Goal: Transaction & Acquisition: Purchase product/service

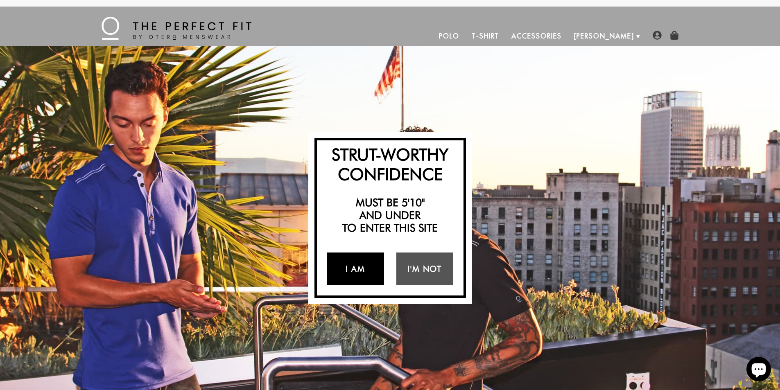
click at [364, 277] on link "I Am" at bounding box center [355, 269] width 57 height 33
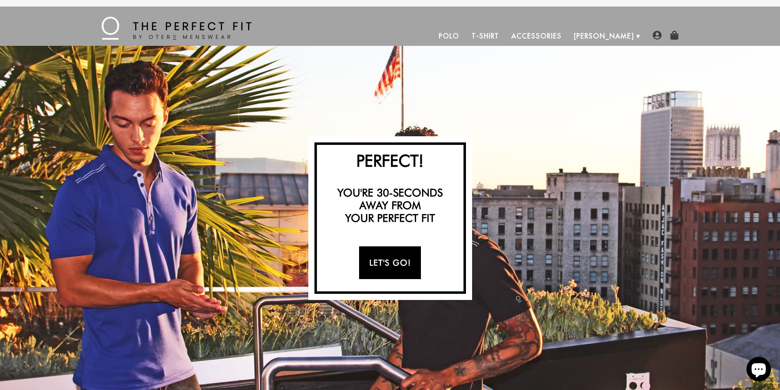
click at [364, 277] on link "Let's Go!" at bounding box center [390, 263] width 62 height 33
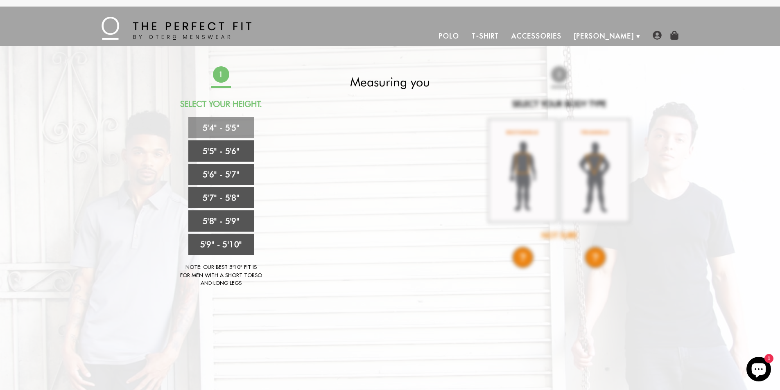
click at [235, 124] on link "5'4" - 5'5"" at bounding box center [221, 127] width 66 height 21
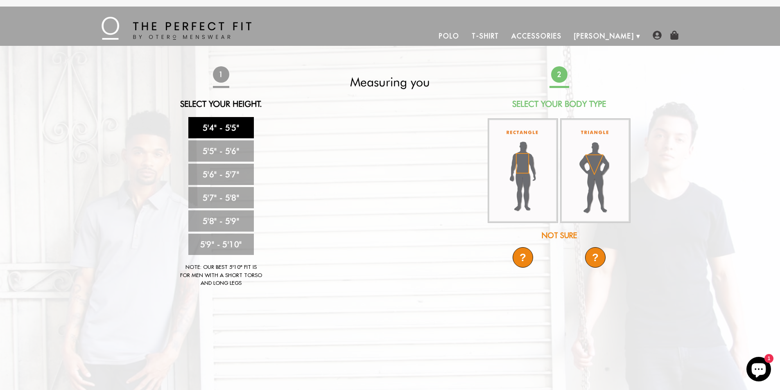
click at [522, 183] on img at bounding box center [523, 170] width 70 height 105
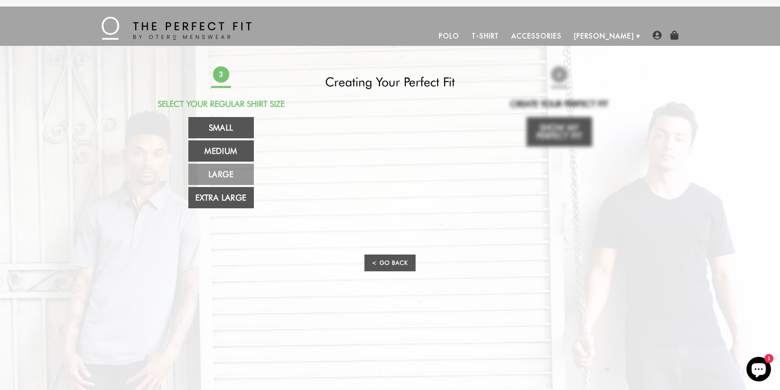
click at [226, 176] on link "Large" at bounding box center [221, 174] width 66 height 21
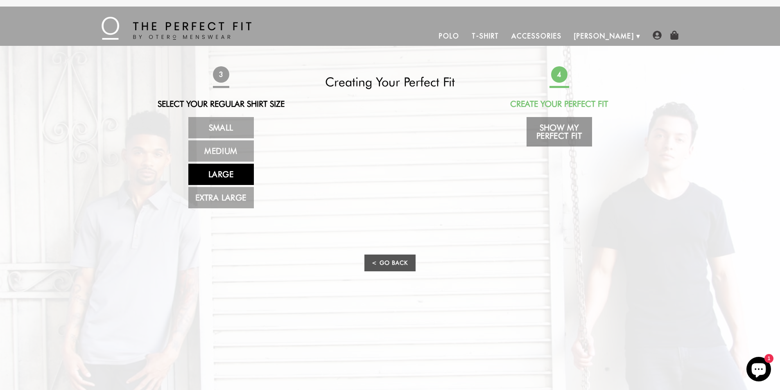
click at [579, 140] on link "Show My Perfect Fit" at bounding box center [560, 131] width 66 height 29
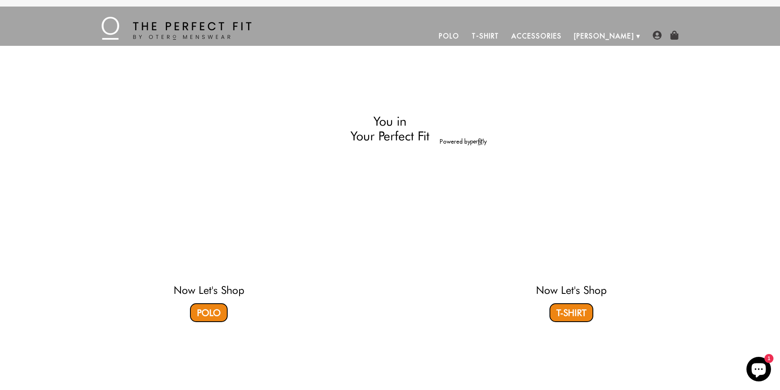
select select "L"
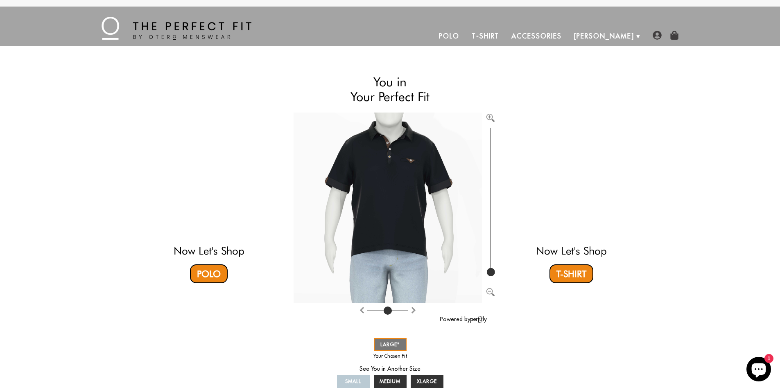
click at [466, 35] on link "Polo" at bounding box center [449, 36] width 33 height 20
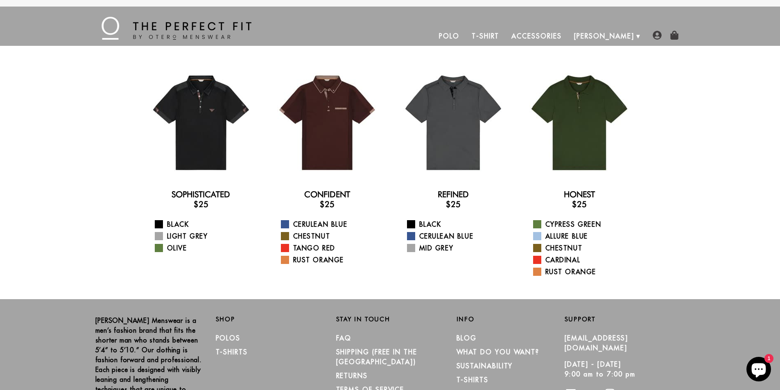
click at [206, 107] on div at bounding box center [201, 122] width 113 height 113
click at [425, 223] on link "Black" at bounding box center [458, 224] width 103 height 10
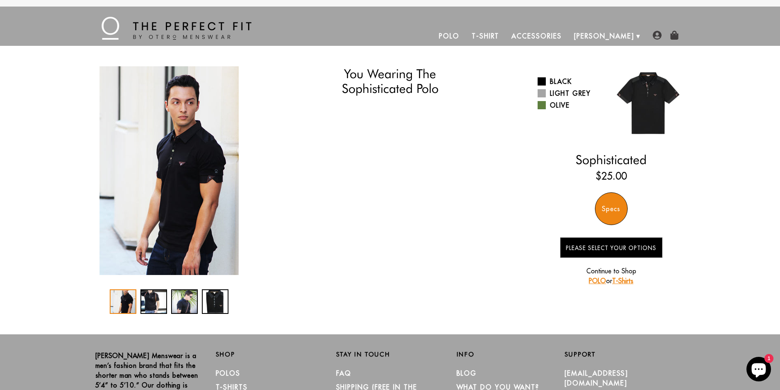
select select "L"
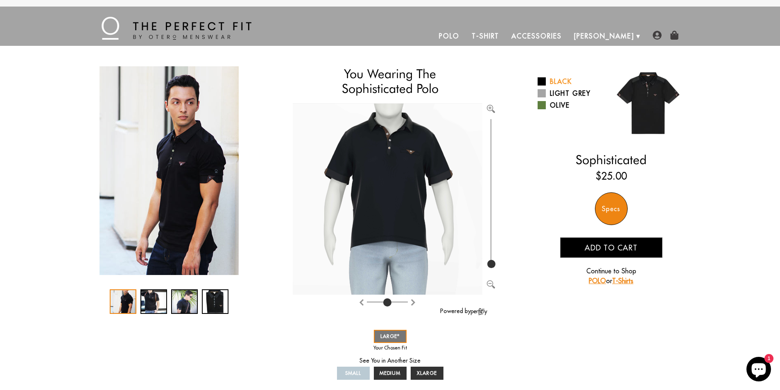
click at [553, 77] on link "Black" at bounding box center [572, 82] width 68 height 10
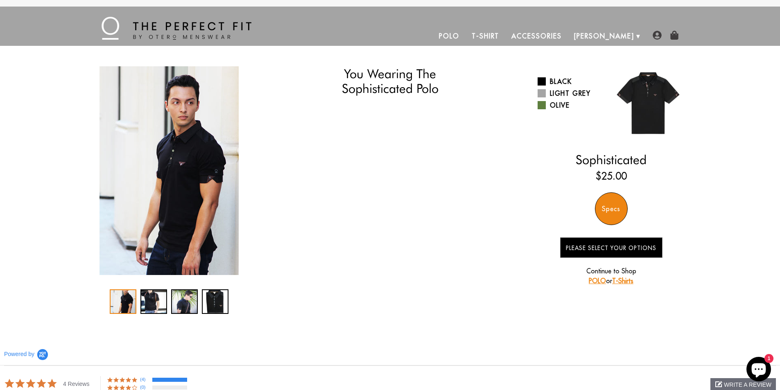
select select "L"
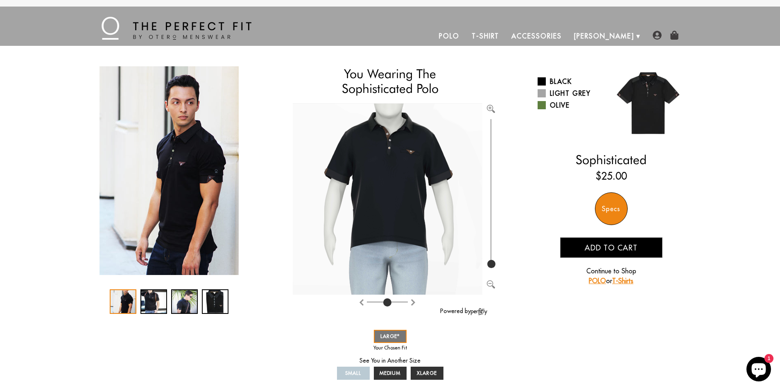
click at [149, 303] on div "2 / 4" at bounding box center [153, 302] width 27 height 25
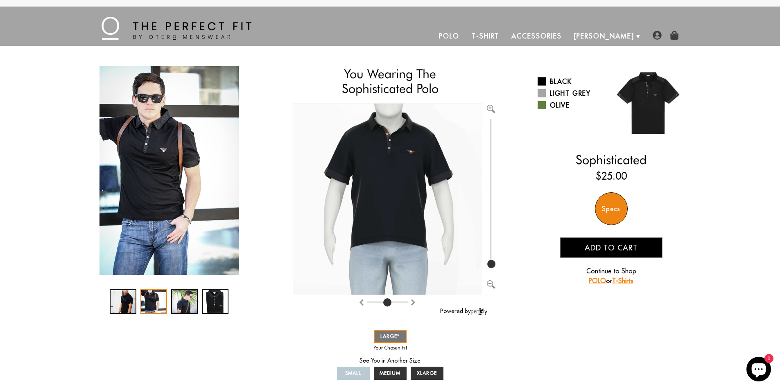
click at [174, 303] on div "3 / 4" at bounding box center [184, 302] width 27 height 25
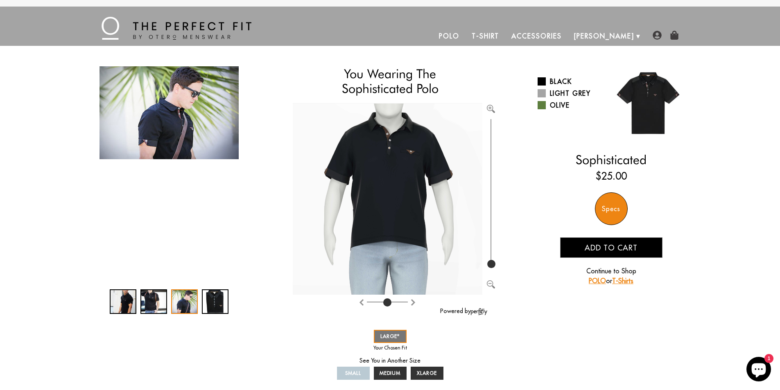
click at [212, 303] on div "4 / 4" at bounding box center [215, 302] width 27 height 25
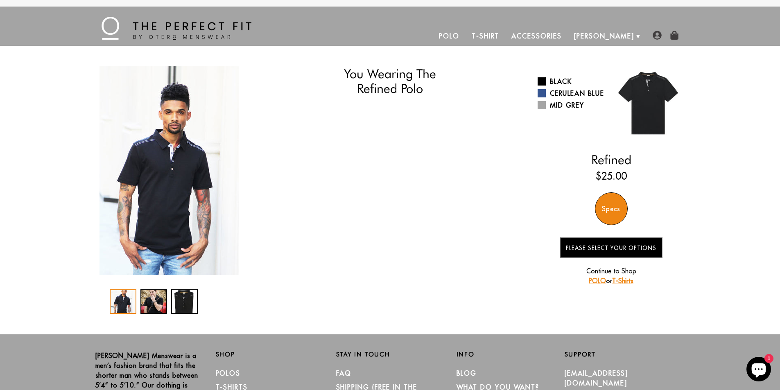
select select "L"
